Goal: Information Seeking & Learning: Learn about a topic

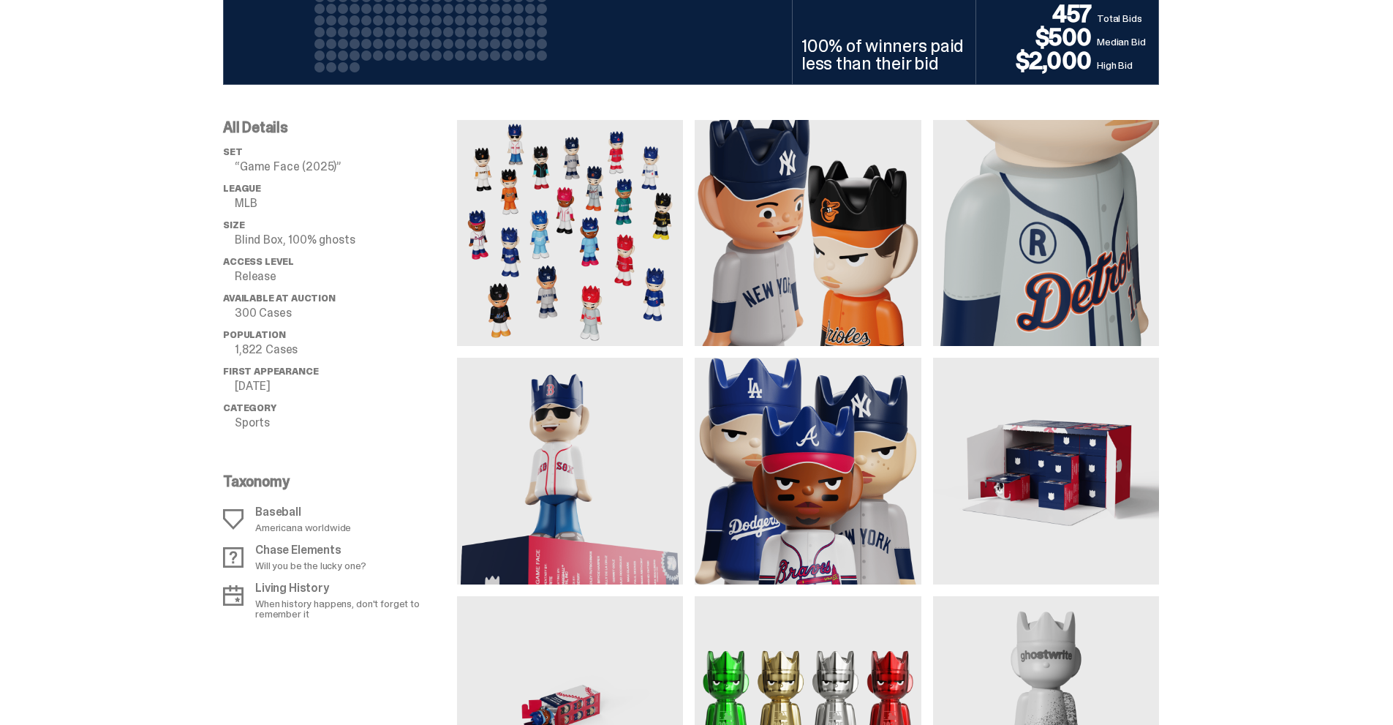
scroll to position [1024, 0]
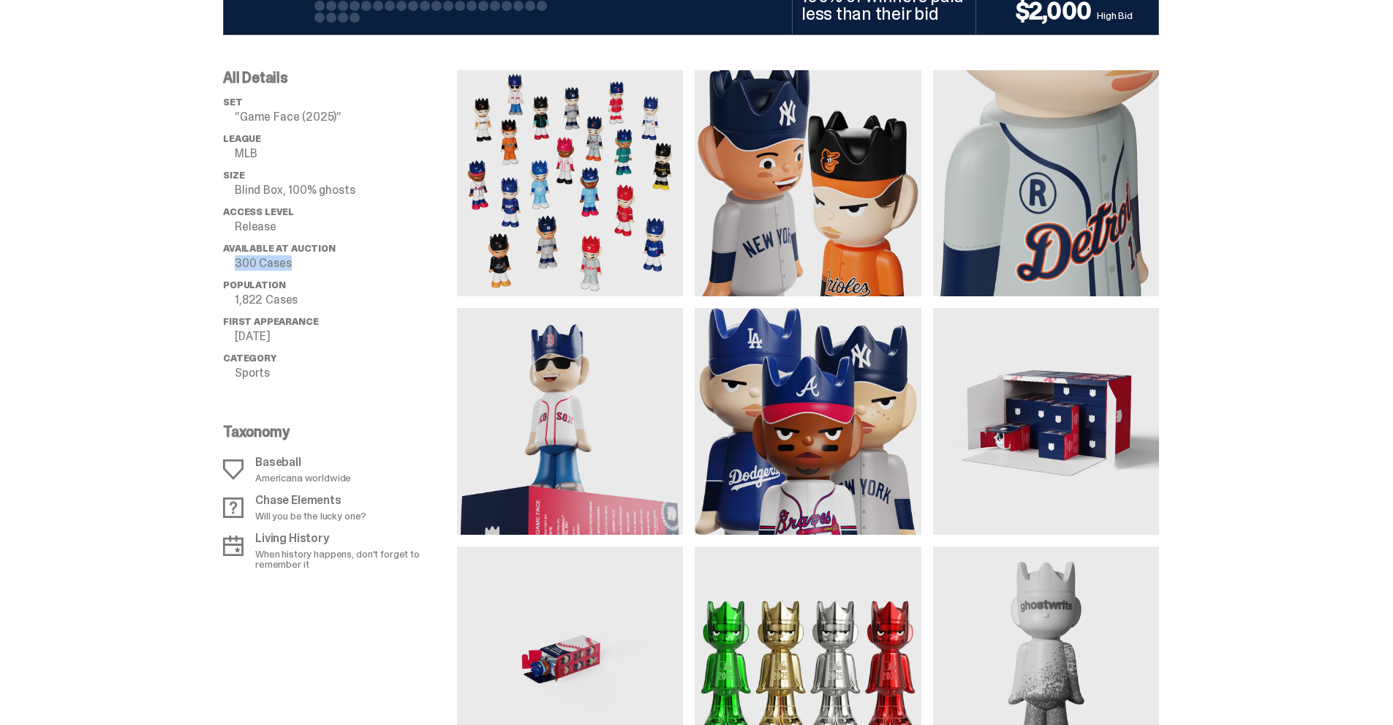
drag, startPoint x: 248, startPoint y: 259, endPoint x: 320, endPoint y: 263, distance: 71.8
click at [320, 263] on li "Available at Auction 300 Cases" at bounding box center [340, 256] width 234 height 26
click at [320, 263] on p "300 Cases" at bounding box center [346, 263] width 222 height 12
drag, startPoint x: 315, startPoint y: 295, endPoint x: 219, endPoint y: 292, distance: 96.6
click at [219, 292] on div "All Details set “Game Face (2025)” League MLB Size Blind Box, 100% ghosts Acces…" at bounding box center [691, 403] width 1382 height 737
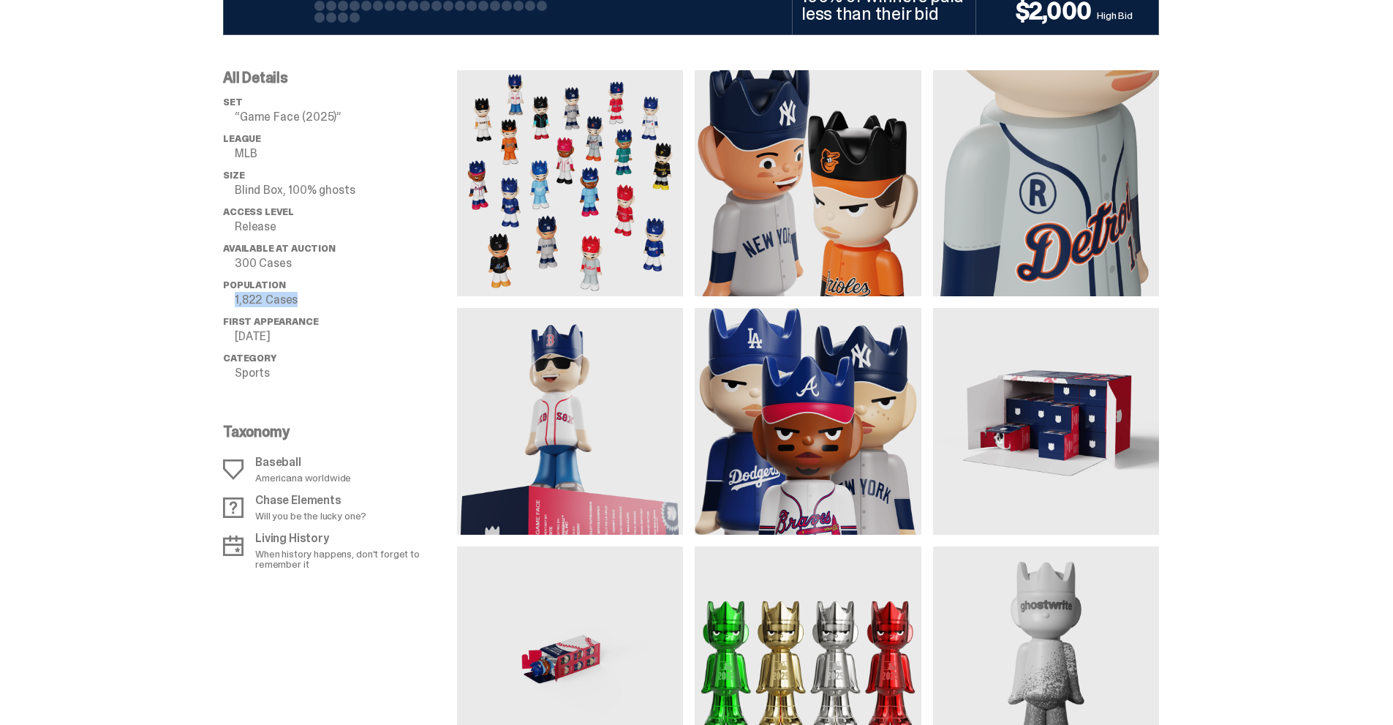
click at [215, 292] on div "All Details set “Game Face (2025)” League MLB Size Blind Box, 100% ghosts Acces…" at bounding box center [691, 403] width 1382 height 737
drag, startPoint x: 215, startPoint y: 292, endPoint x: 344, endPoint y: 298, distance: 129.6
click at [344, 298] on div "All Details set “Game Face (2025)” League MLB Size Blind Box, 100% ghosts Acces…" at bounding box center [691, 403] width 1382 height 737
click at [330, 298] on p "1,822 Cases" at bounding box center [346, 300] width 222 height 12
drag, startPoint x: 320, startPoint y: 298, endPoint x: 231, endPoint y: 298, distance: 88.5
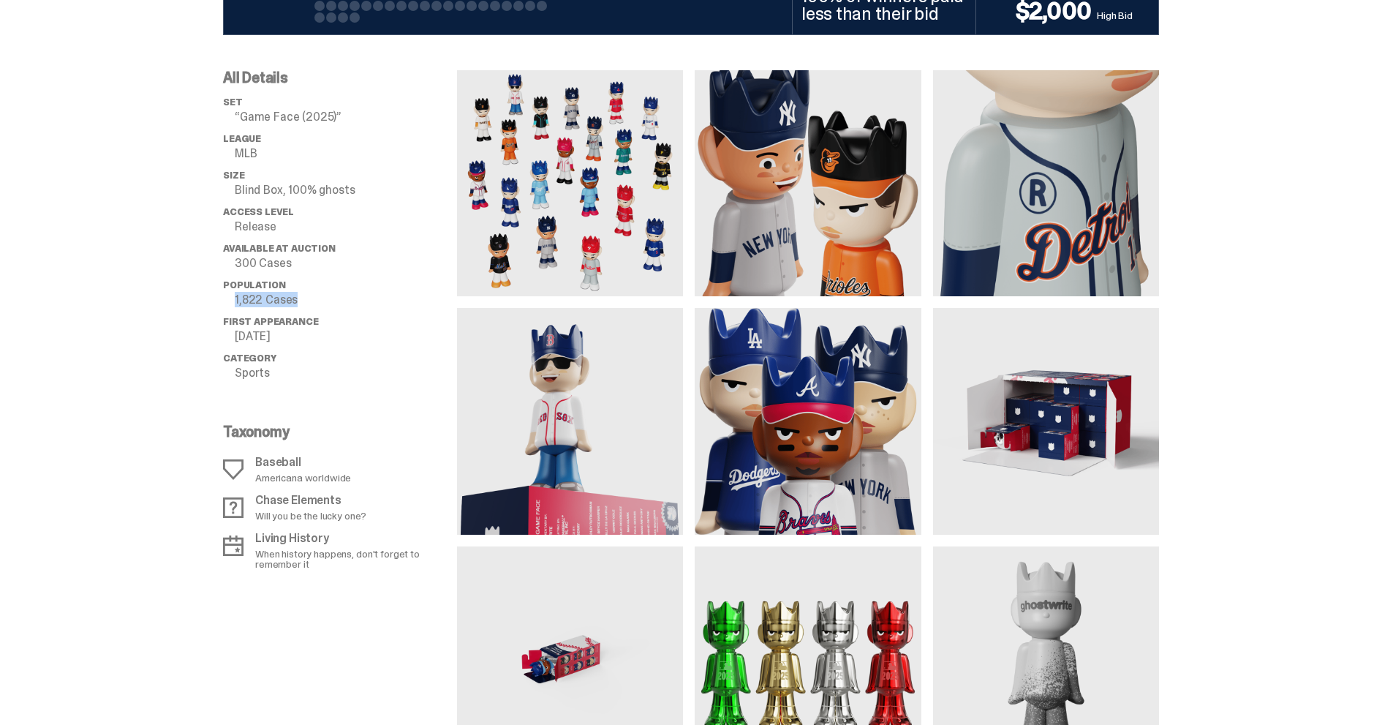
click at [231, 298] on li "Population 1,822 Cases" at bounding box center [340, 292] width 234 height 26
click at [227, 299] on div "All Details set “Game Face (2025)” League MLB Size Blind Box, 100% ghosts Acces…" at bounding box center [691, 403] width 1382 height 737
drag, startPoint x: 227, startPoint y: 299, endPoint x: 387, endPoint y: 301, distance: 159.4
click at [387, 301] on div "All Details set “Game Face (2025)” League MLB Size Blind Box, 100% ghosts Acces…" at bounding box center [691, 403] width 1382 height 737
click at [387, 301] on p "1,822 Cases" at bounding box center [346, 300] width 222 height 12
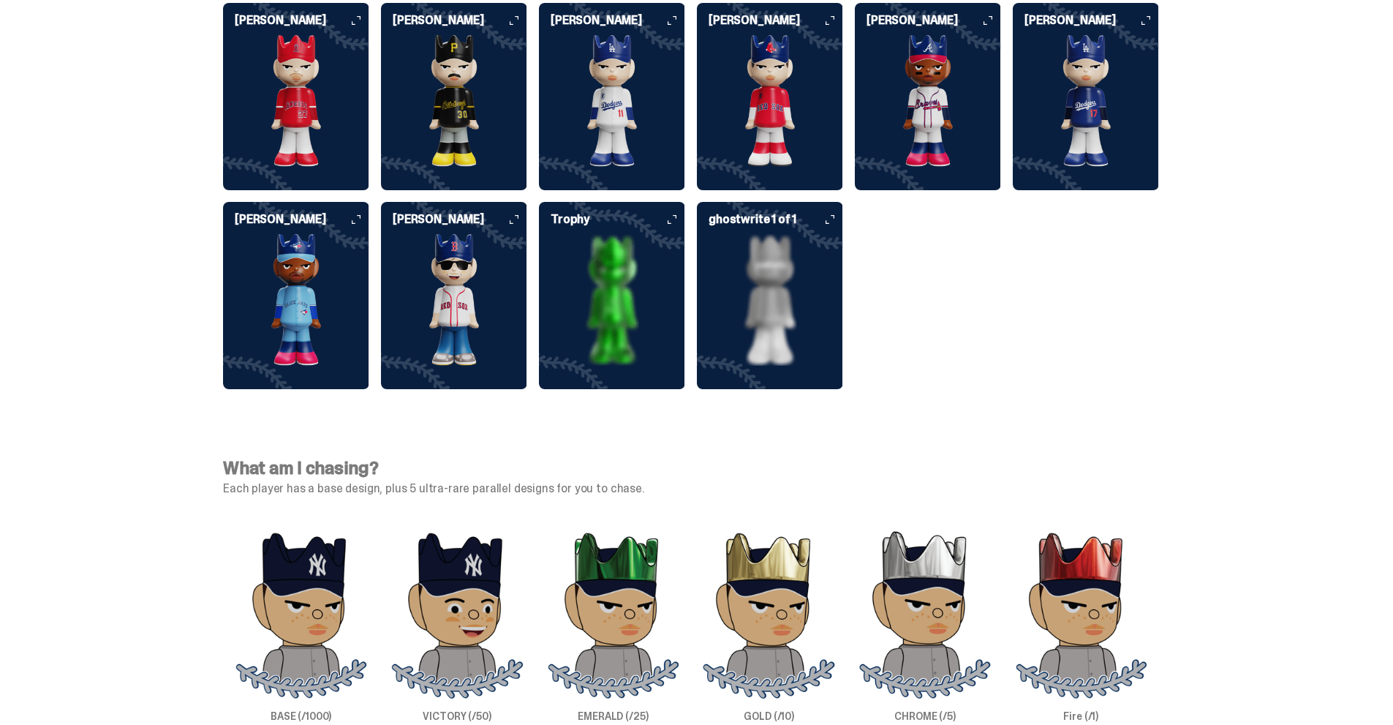
scroll to position [4095, 0]
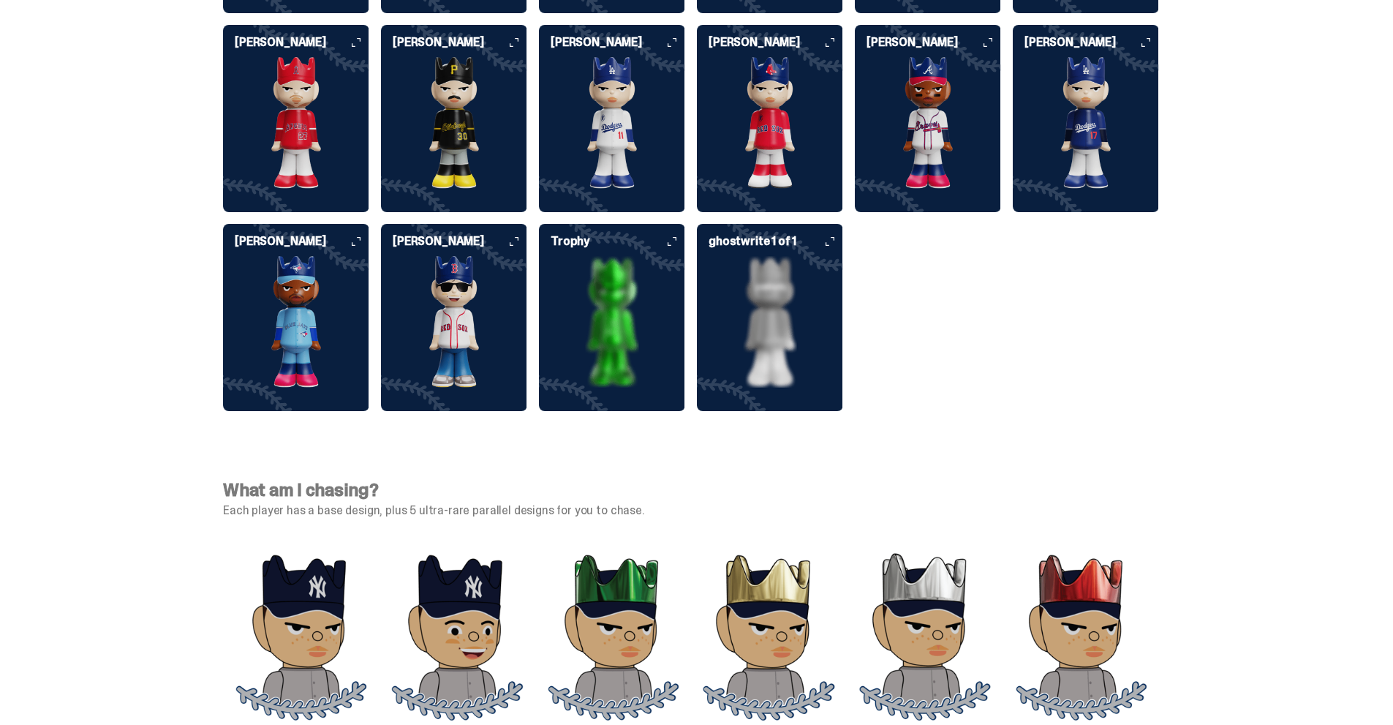
click at [843, 235] on h6 "ghostwrite 1 of 1" at bounding box center [775, 241] width 135 height 12
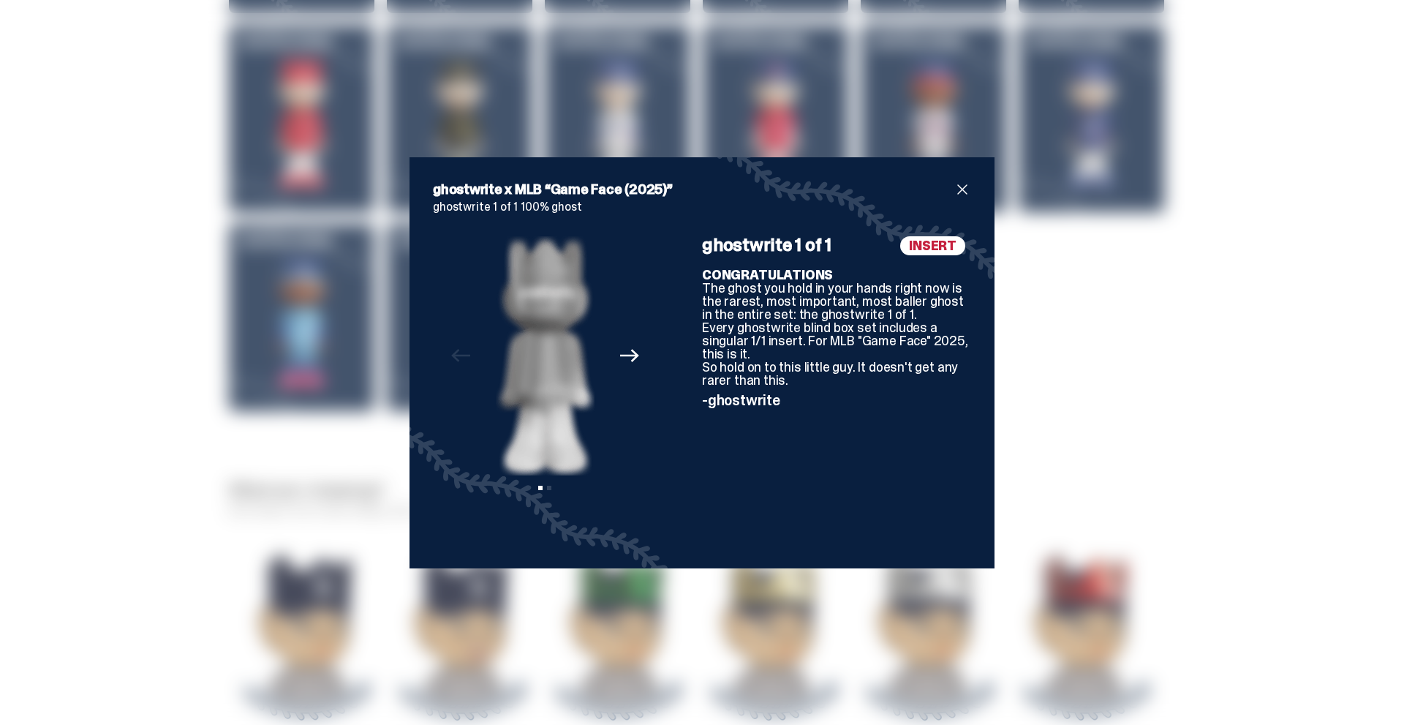
click at [627, 361] on icon "Next" at bounding box center [629, 355] width 19 height 13
click at [1052, 353] on div "ghostwrite x MLB “Game Face (2025)” ghostwrite 1 of 1 100% ghost Previous Next …" at bounding box center [702, 362] width 1404 height 725
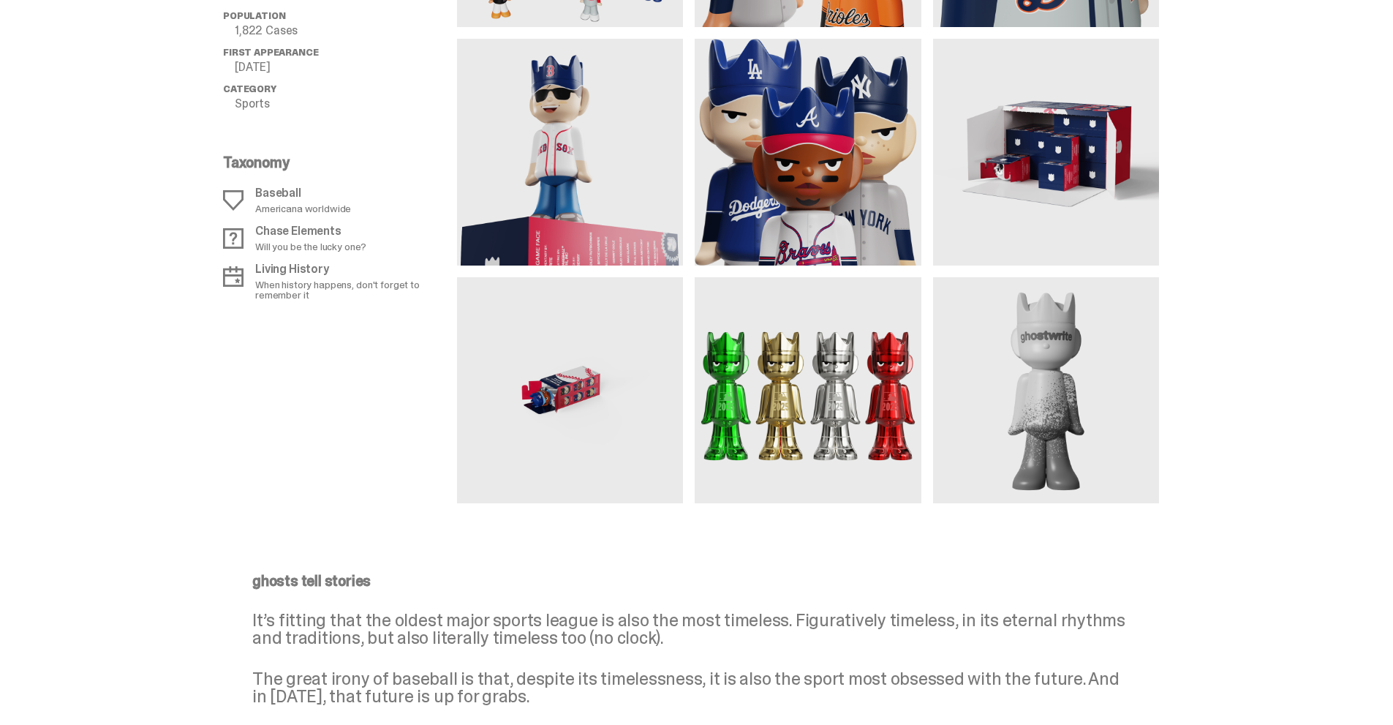
scroll to position [1291, 0]
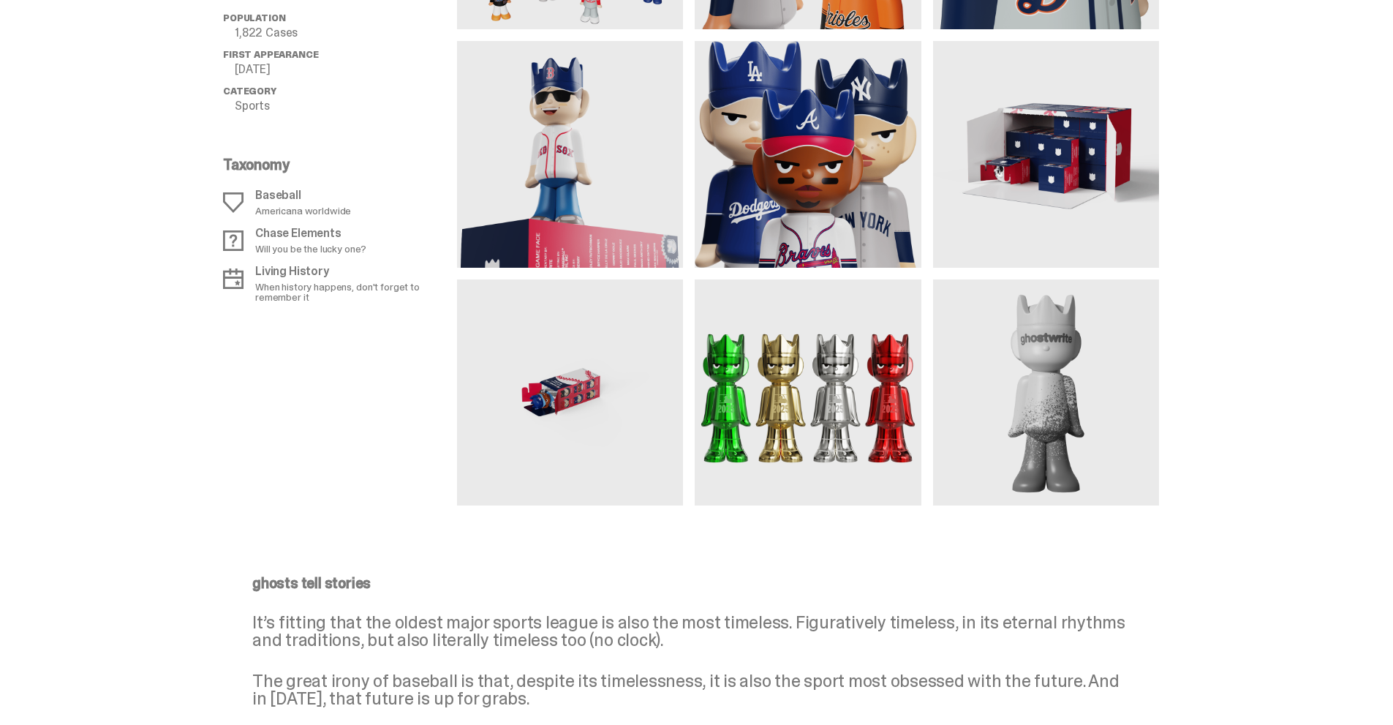
click at [1057, 382] on img at bounding box center [1046, 392] width 226 height 226
drag, startPoint x: 1057, startPoint y: 382, endPoint x: 1325, endPoint y: 301, distance: 280.3
click at [1325, 301] on div "All Details set “Game Face (2025)” League MLB Size Blind Box, 100% ghosts Acces…" at bounding box center [691, 136] width 1382 height 737
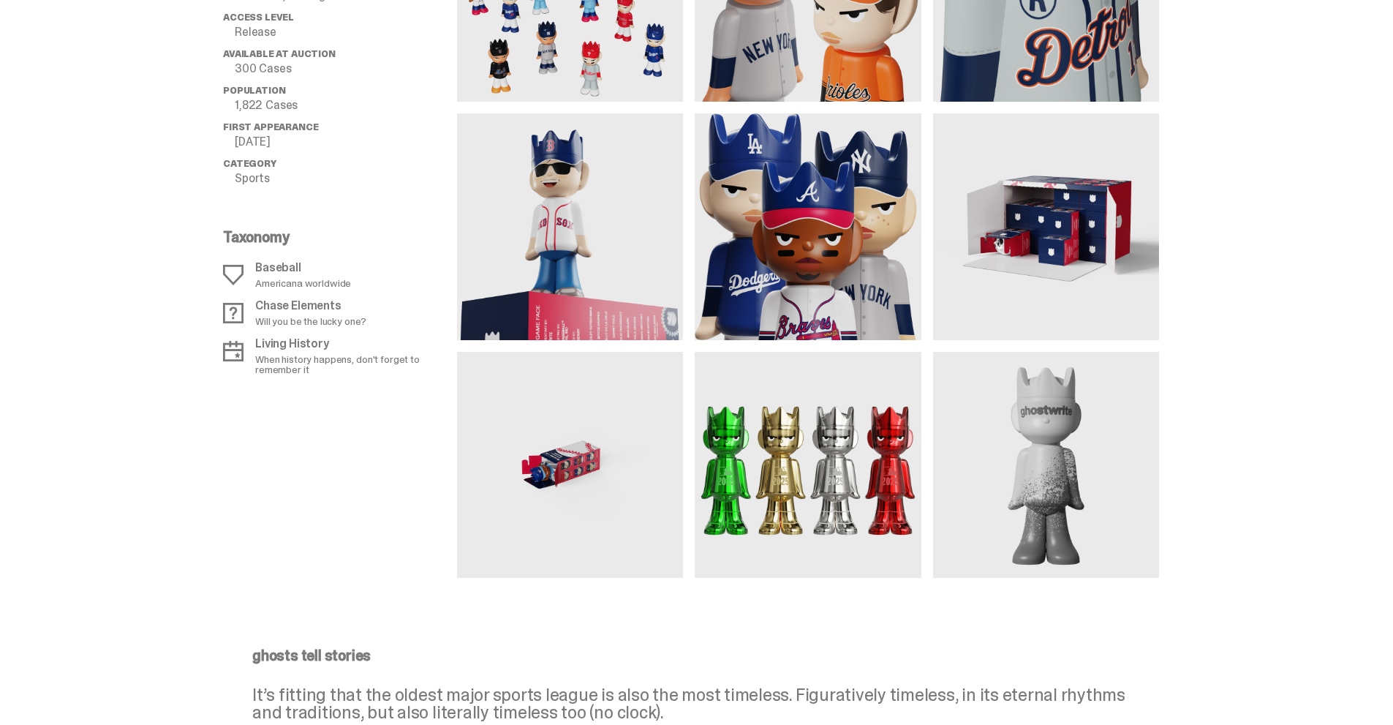
scroll to position [1217, 0]
